Goal: Obtain resource: Download file/media

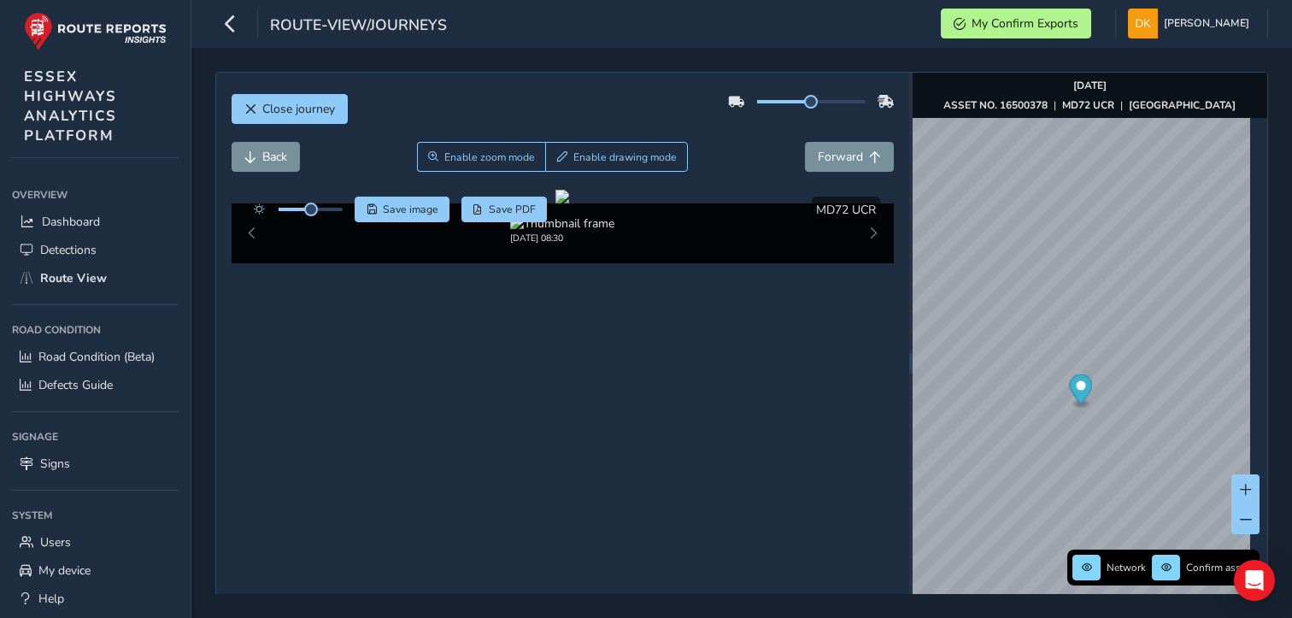
scroll to position [69, 0]
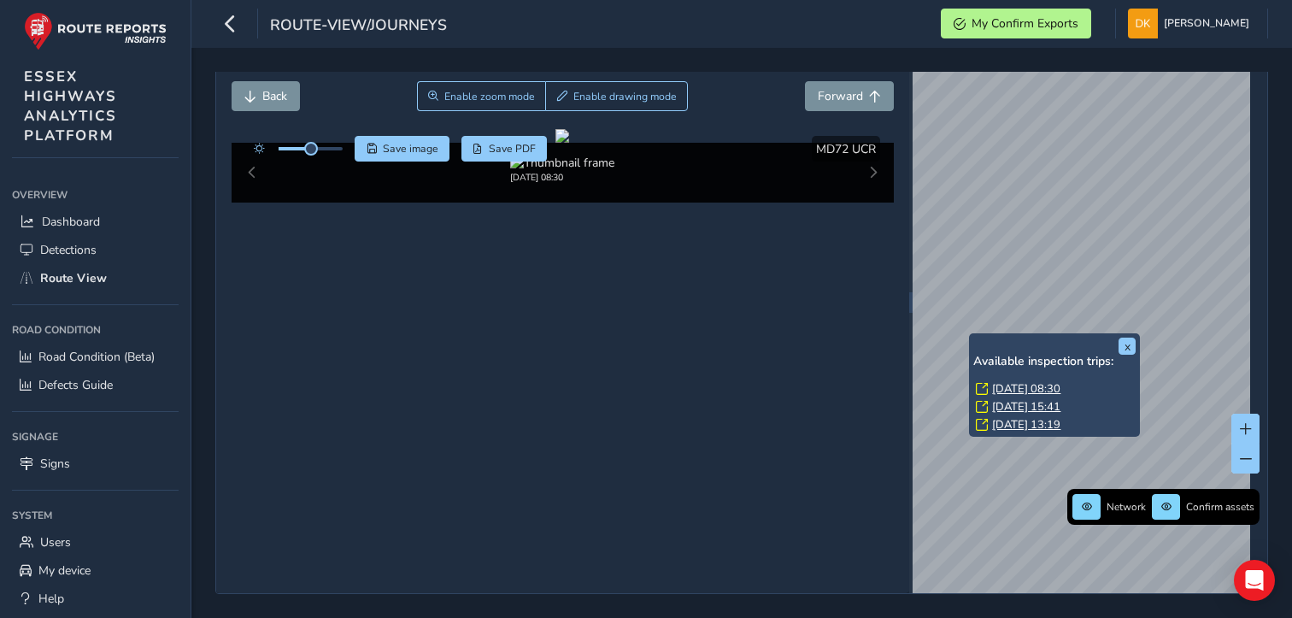
click at [1011, 381] on link "[DATE] 08:30" at bounding box center [1026, 388] width 68 height 15
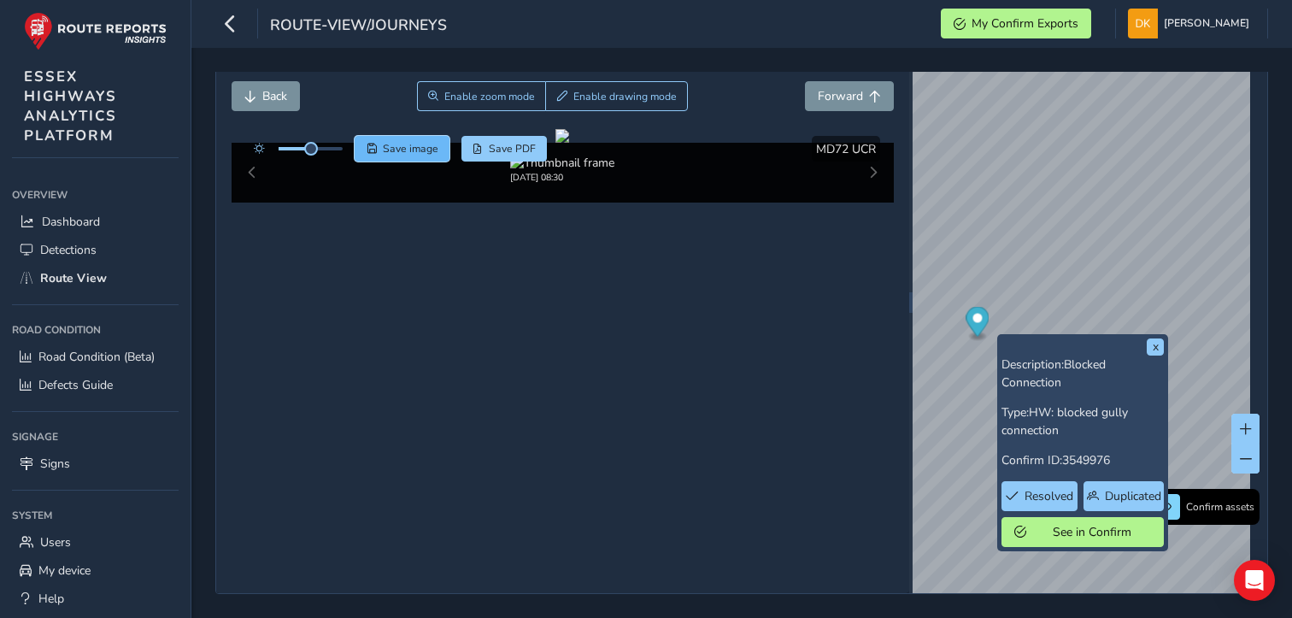
click at [394, 142] on span "Save image" at bounding box center [411, 149] width 56 height 14
click at [569, 143] on div at bounding box center [562, 136] width 14 height 14
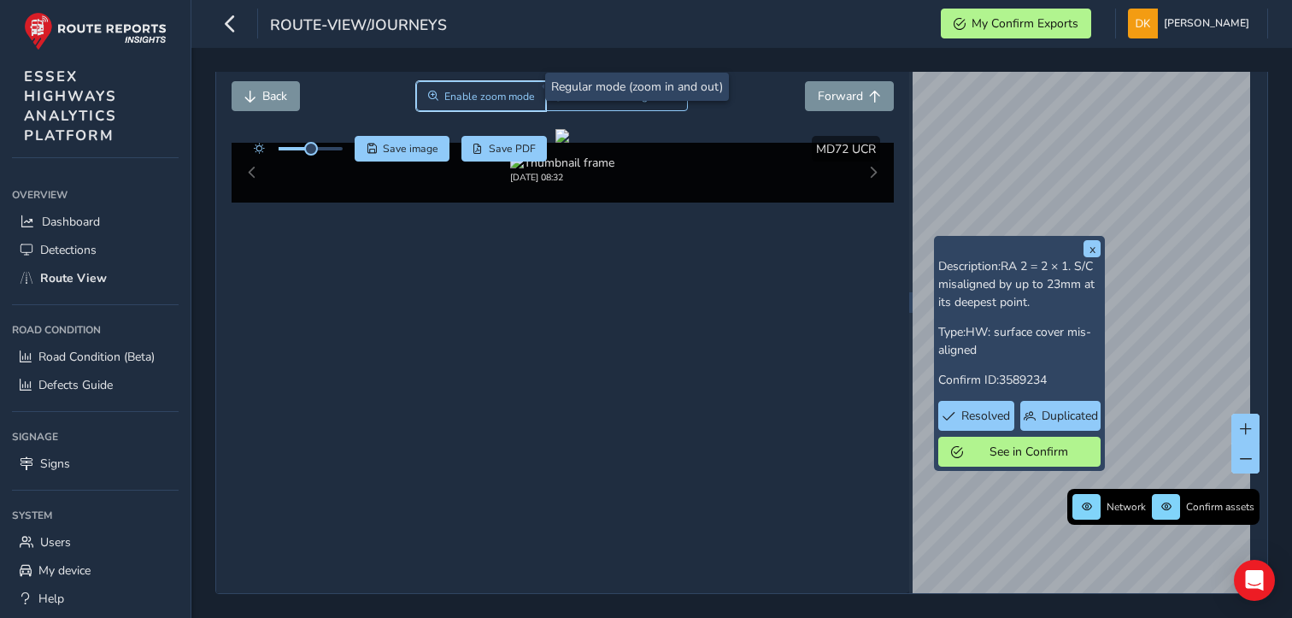
click at [481, 90] on span "Enable zoom mode" at bounding box center [489, 97] width 91 height 14
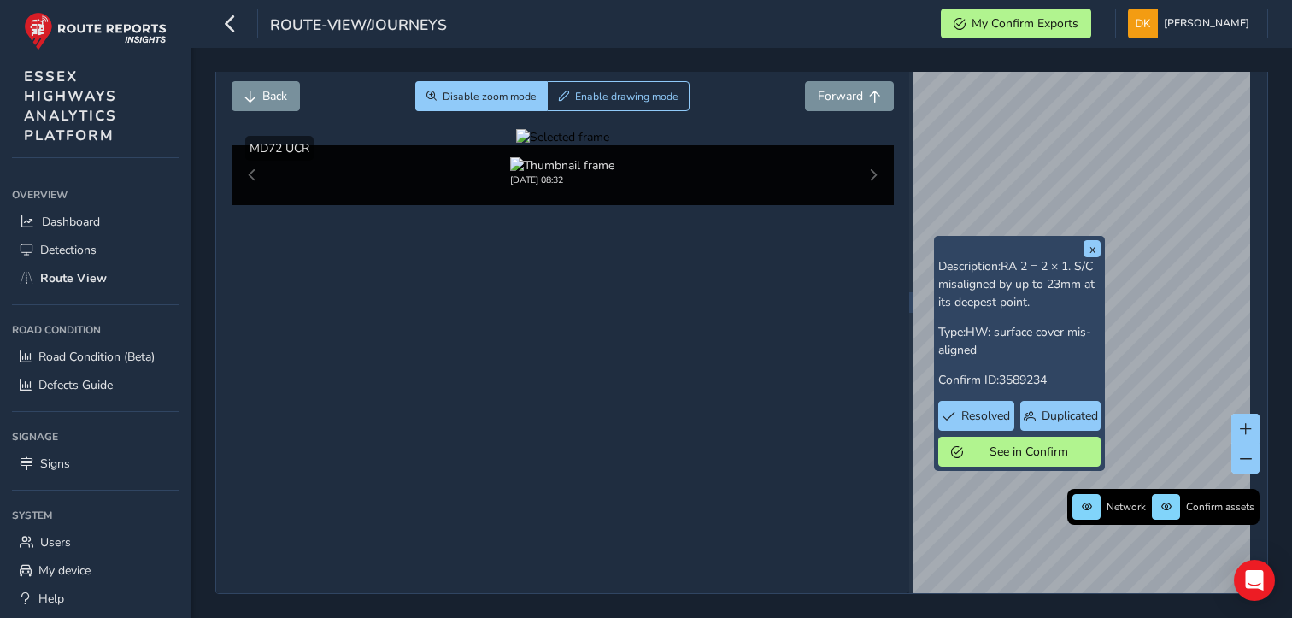
click at [602, 145] on div at bounding box center [562, 137] width 93 height 16
click at [646, 298] on img at bounding box center [601, 329] width 2460 height 1384
